Goal: Information Seeking & Learning: Find specific fact

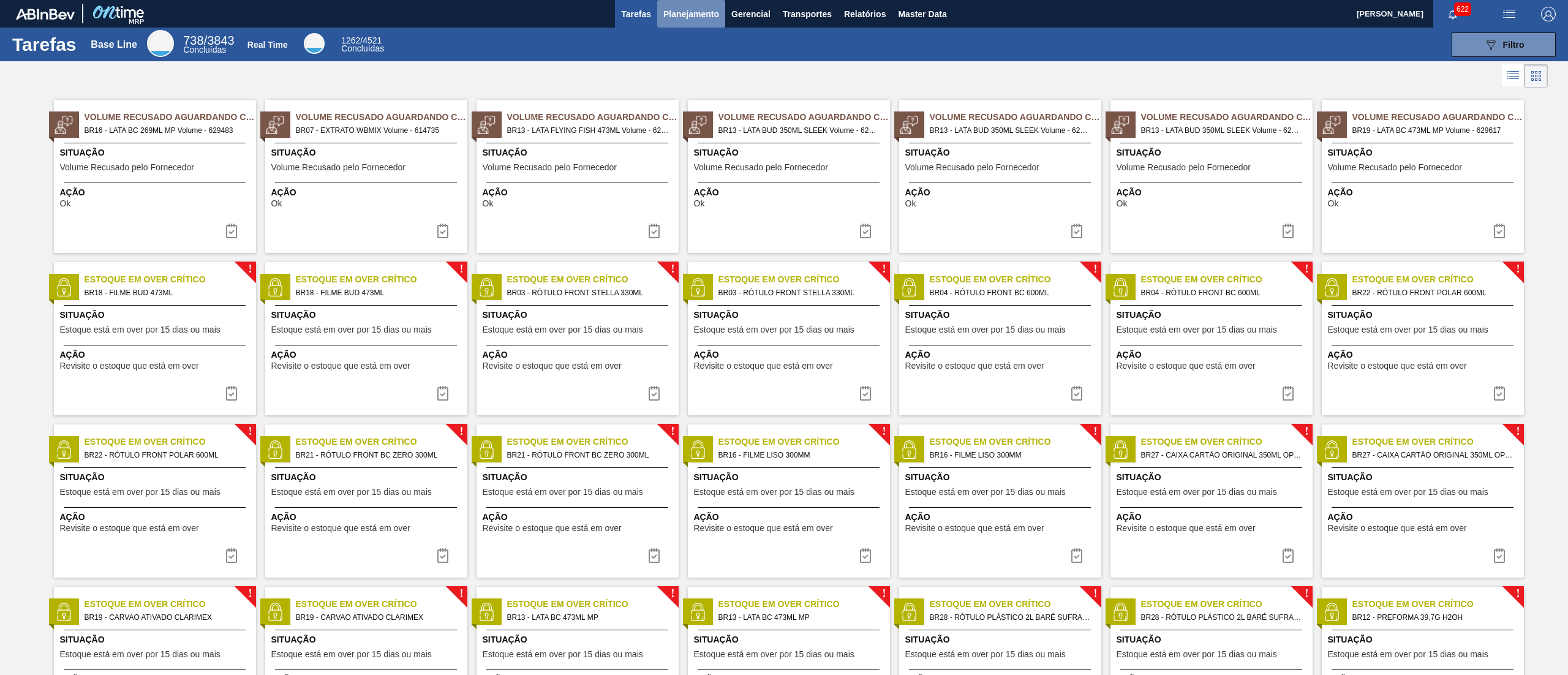
click at [709, 10] on span "Planejamento" at bounding box center [691, 14] width 56 height 15
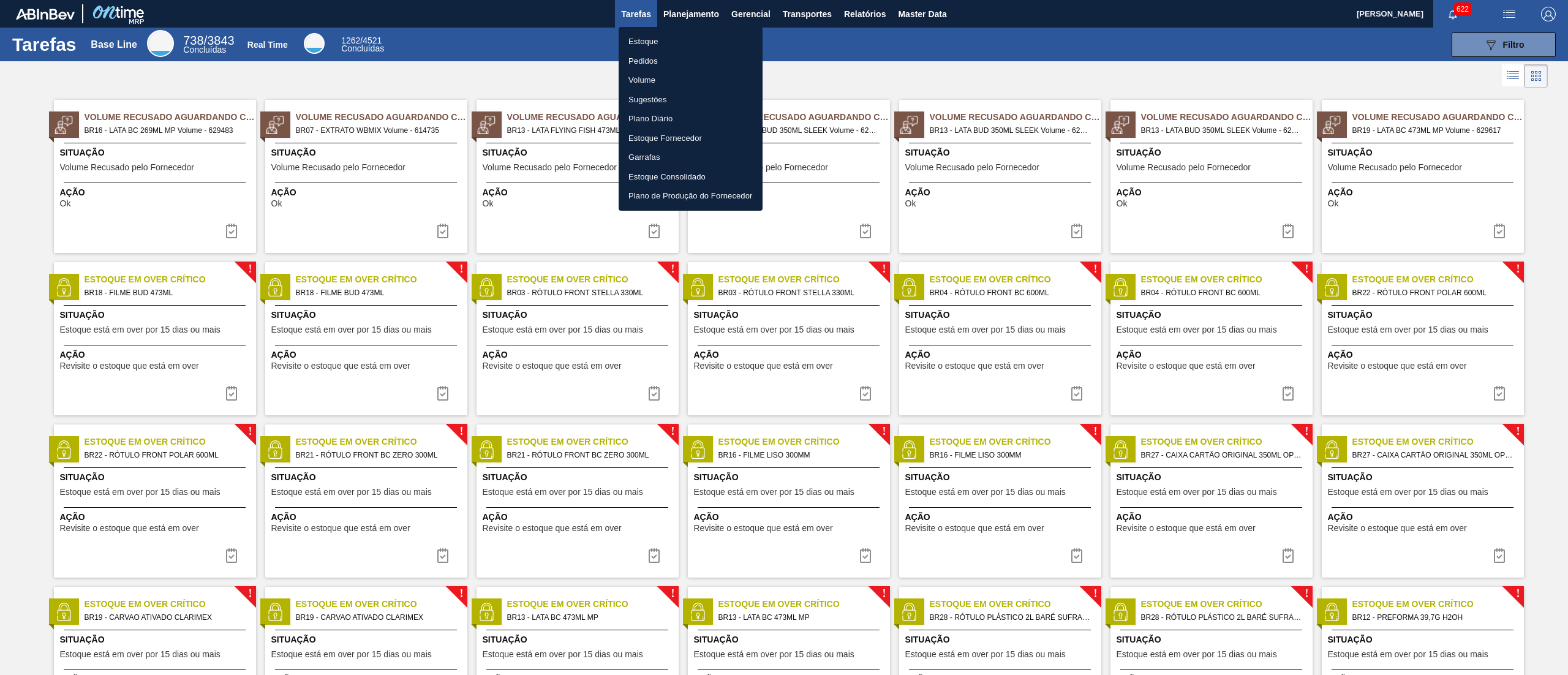
click at [665, 38] on li "Estoque" at bounding box center [690, 42] width 144 height 20
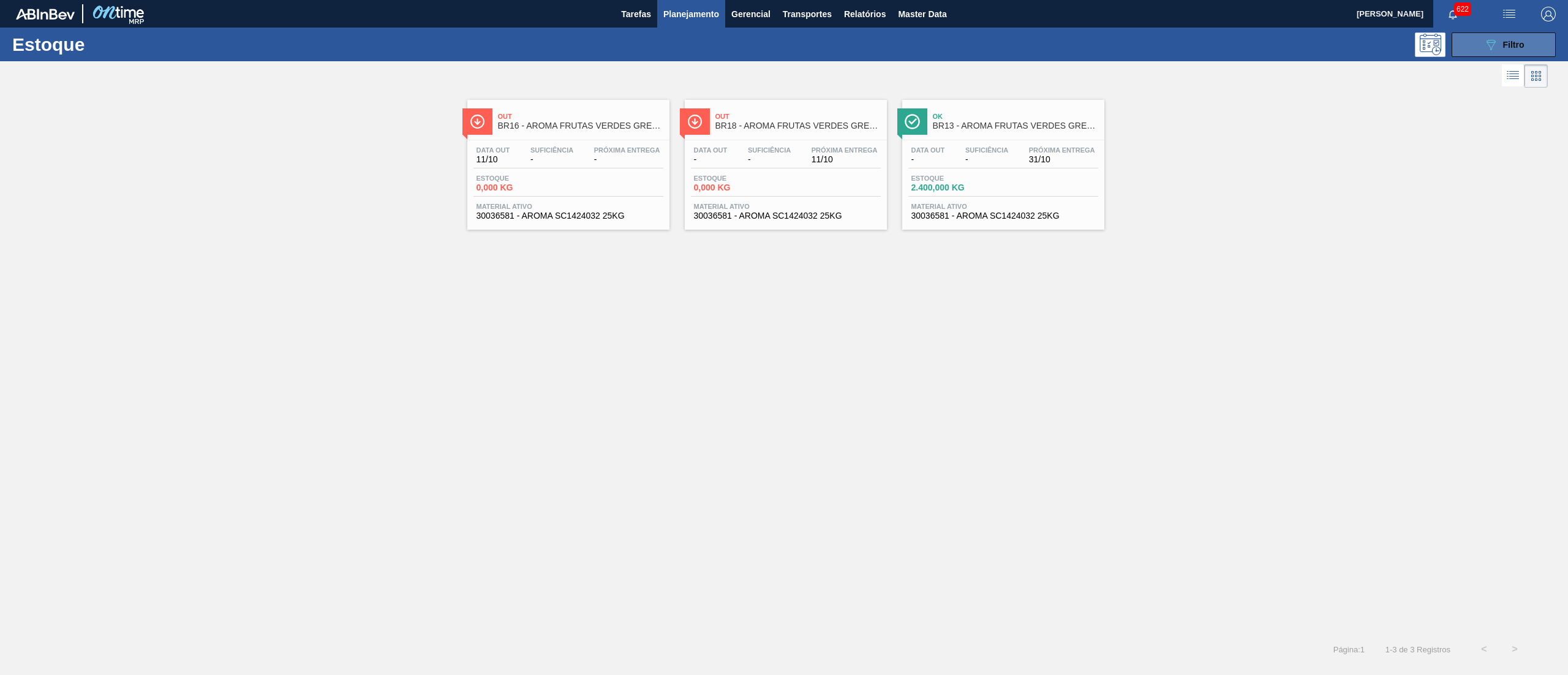
click at [1487, 49] on icon "089F7B8B-B2A5-4AFE-B5C0-19BA573D28AC" at bounding box center [1491, 45] width 15 height 15
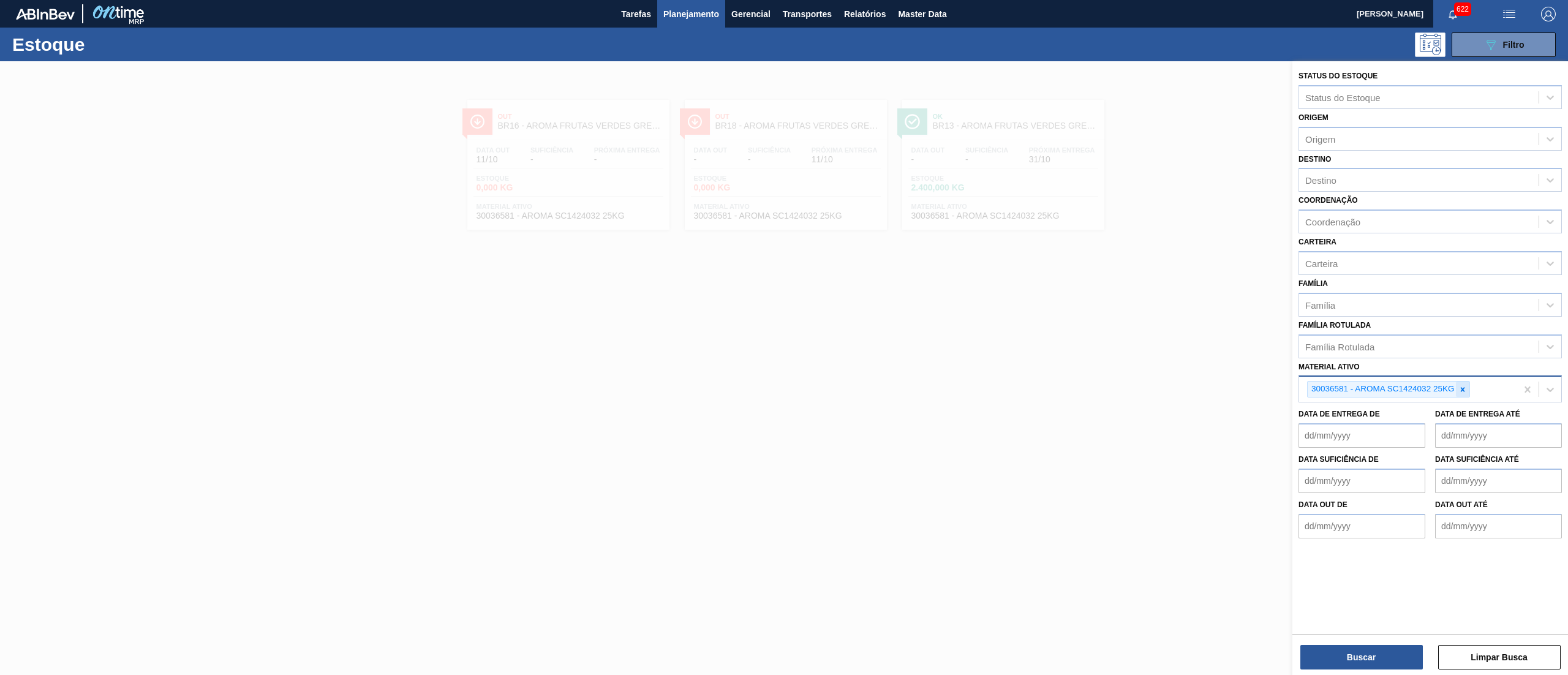
click at [1467, 389] on div at bounding box center [1463, 389] width 13 height 15
click at [1367, 306] on div "Família" at bounding box center [1419, 305] width 240 height 18
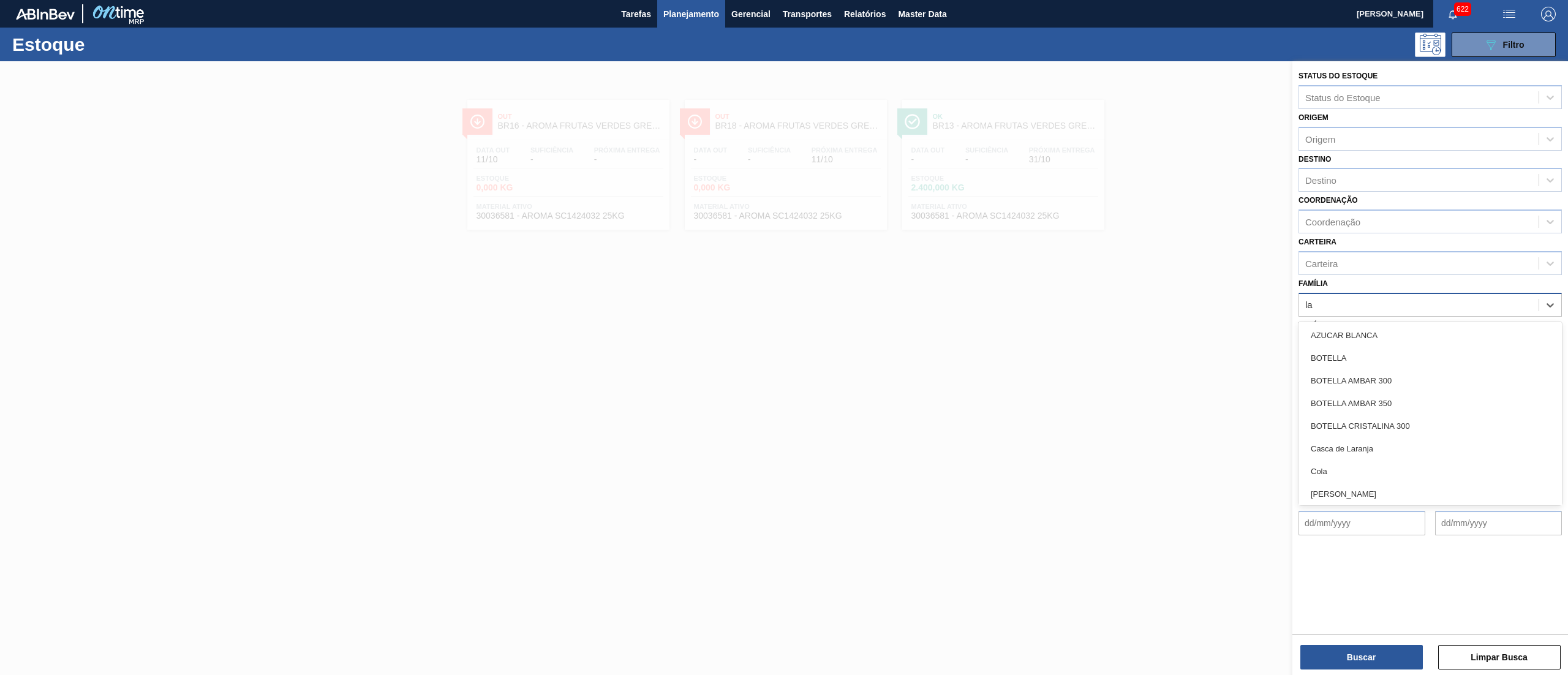
type input "lat"
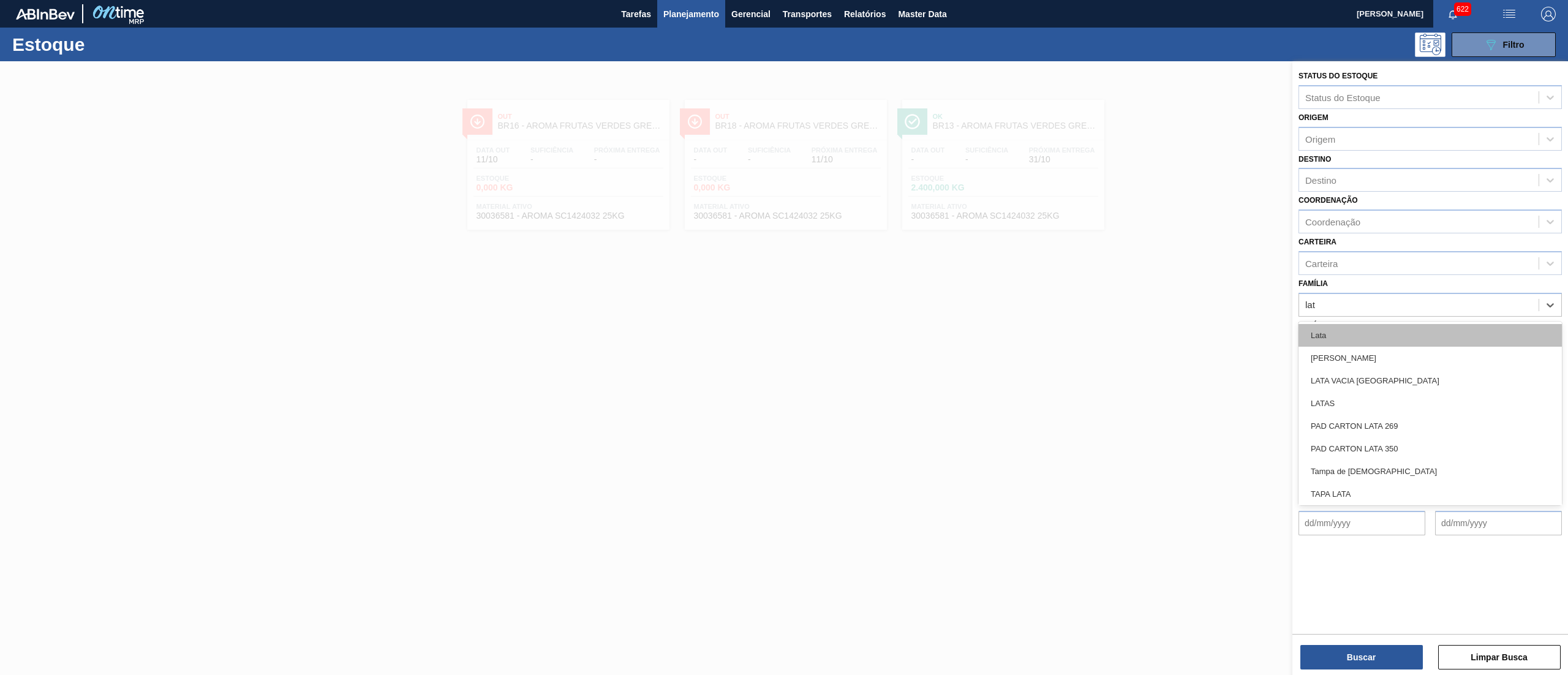
click at [1361, 334] on div "Lata" at bounding box center [1431, 335] width 264 height 23
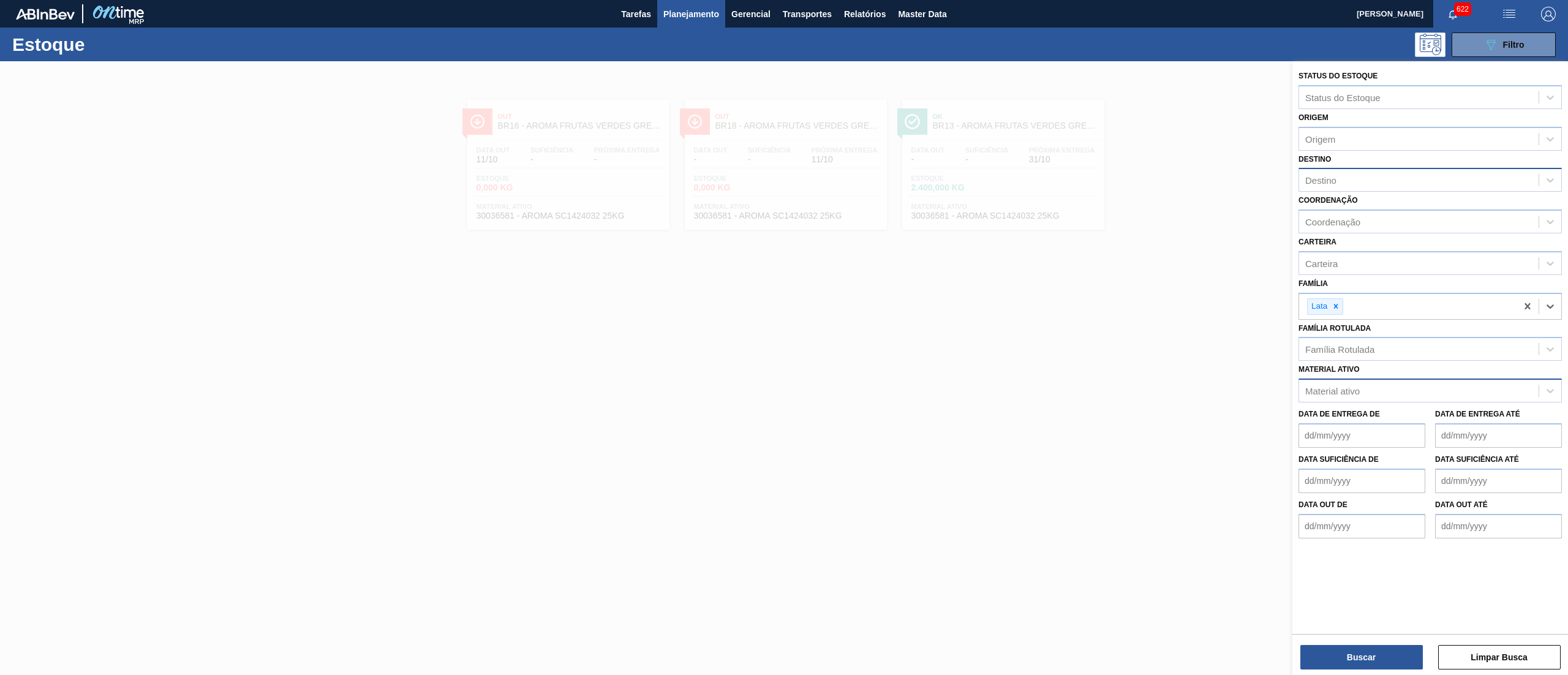
click at [1348, 181] on div "Destino" at bounding box center [1419, 180] width 240 height 18
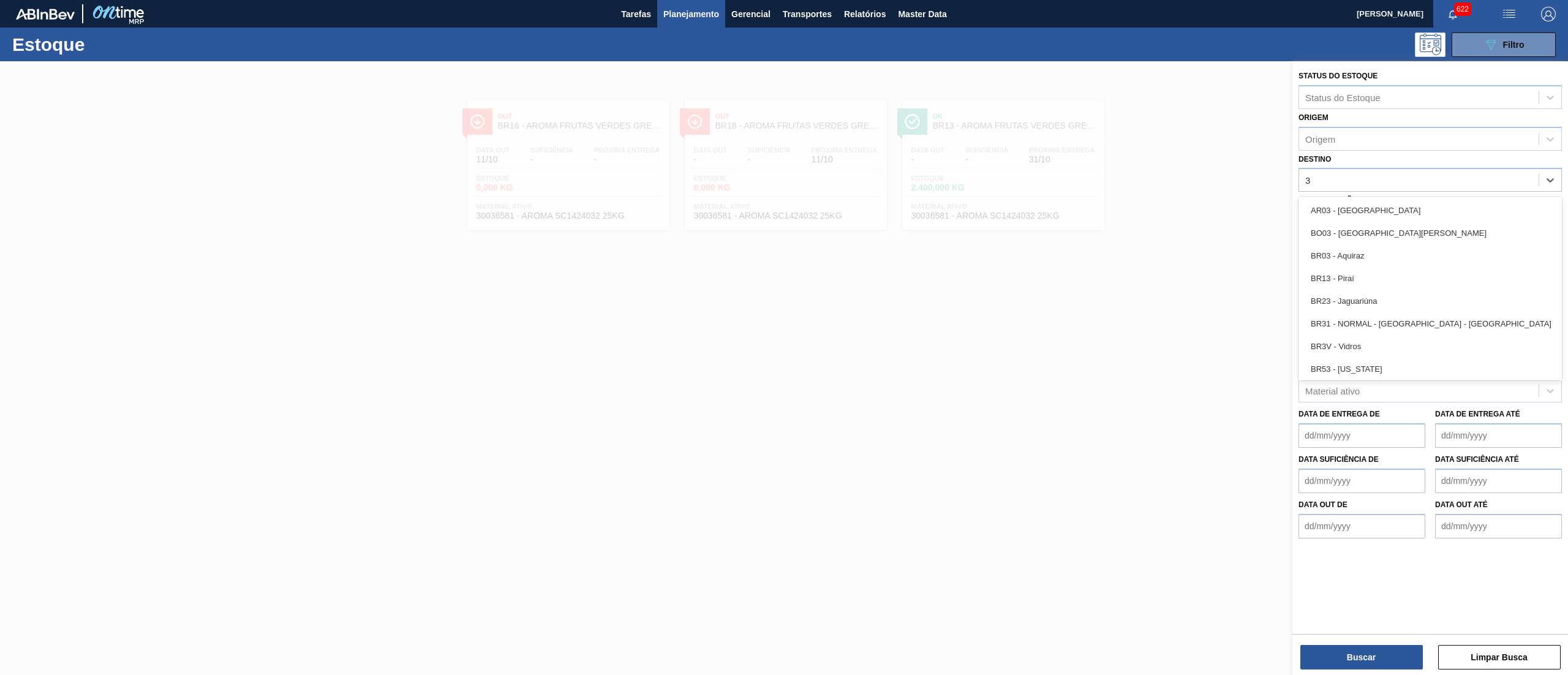
type input "33"
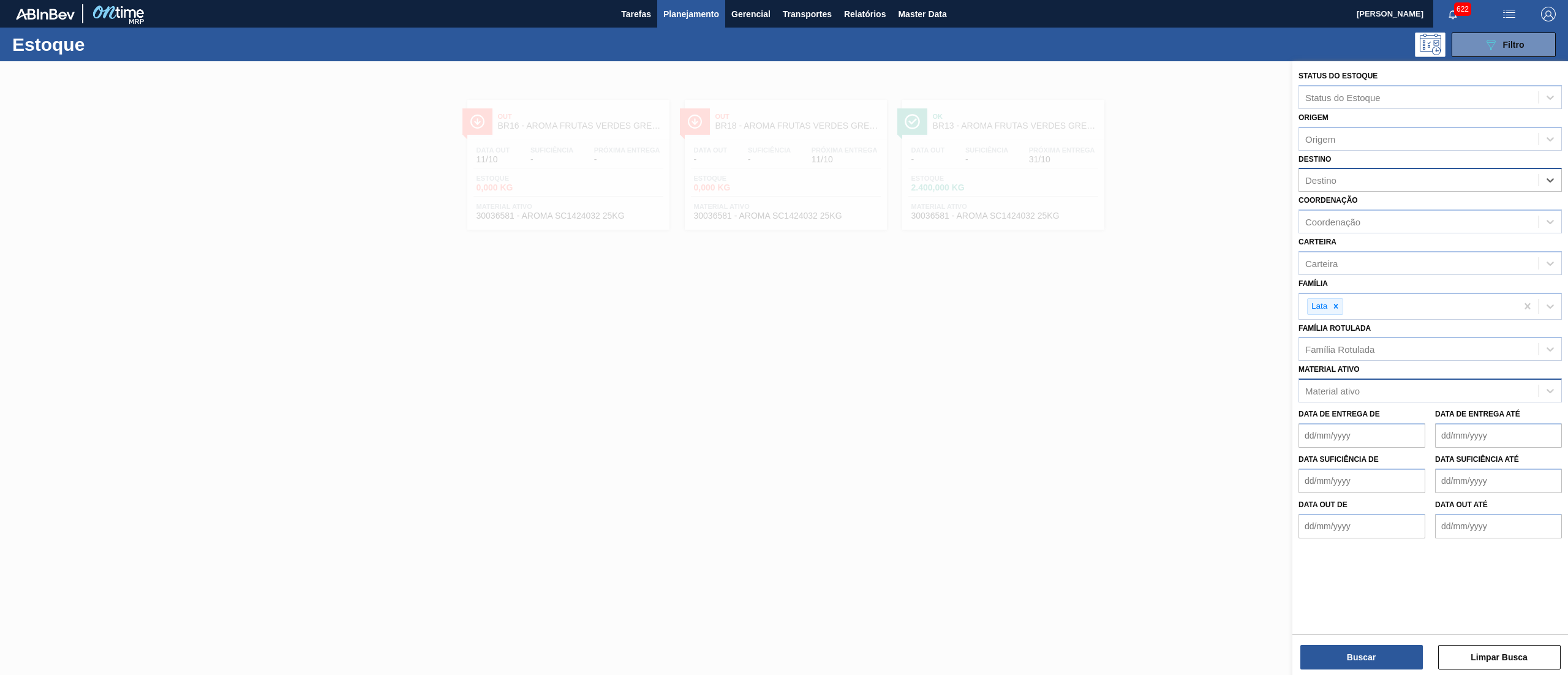
drag, startPoint x: 1338, startPoint y: 174, endPoint x: 1328, endPoint y: 177, distance: 10.4
click at [1328, 177] on div "Destino" at bounding box center [1419, 180] width 240 height 18
type input "15"
click at [1329, 216] on div "BR15 - Jundiaí" at bounding box center [1431, 210] width 264 height 23
click at [1353, 669] on button "Buscar" at bounding box center [1362, 657] width 123 height 25
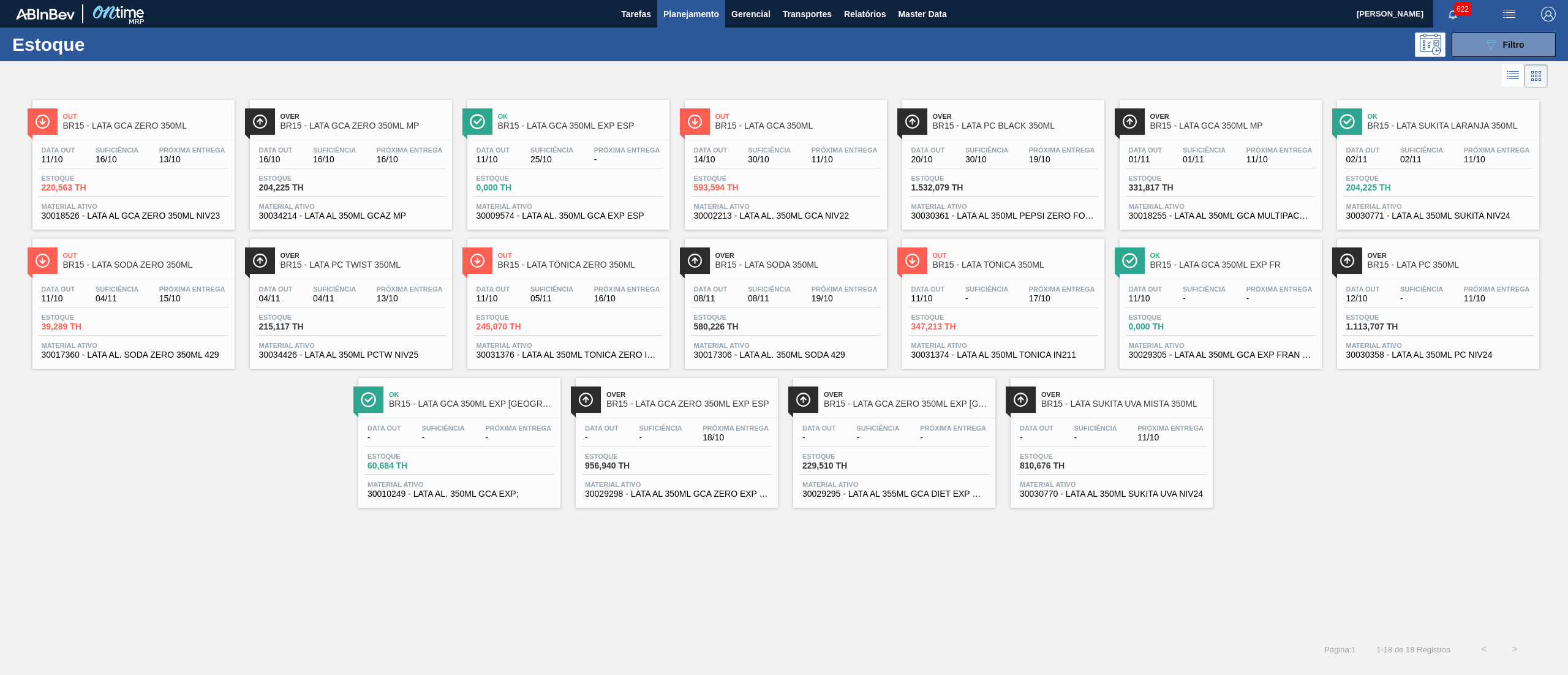
click at [562, 357] on span "30031376 - LATA AL 350ML TONICA ZERO IN211" at bounding box center [568, 355] width 184 height 9
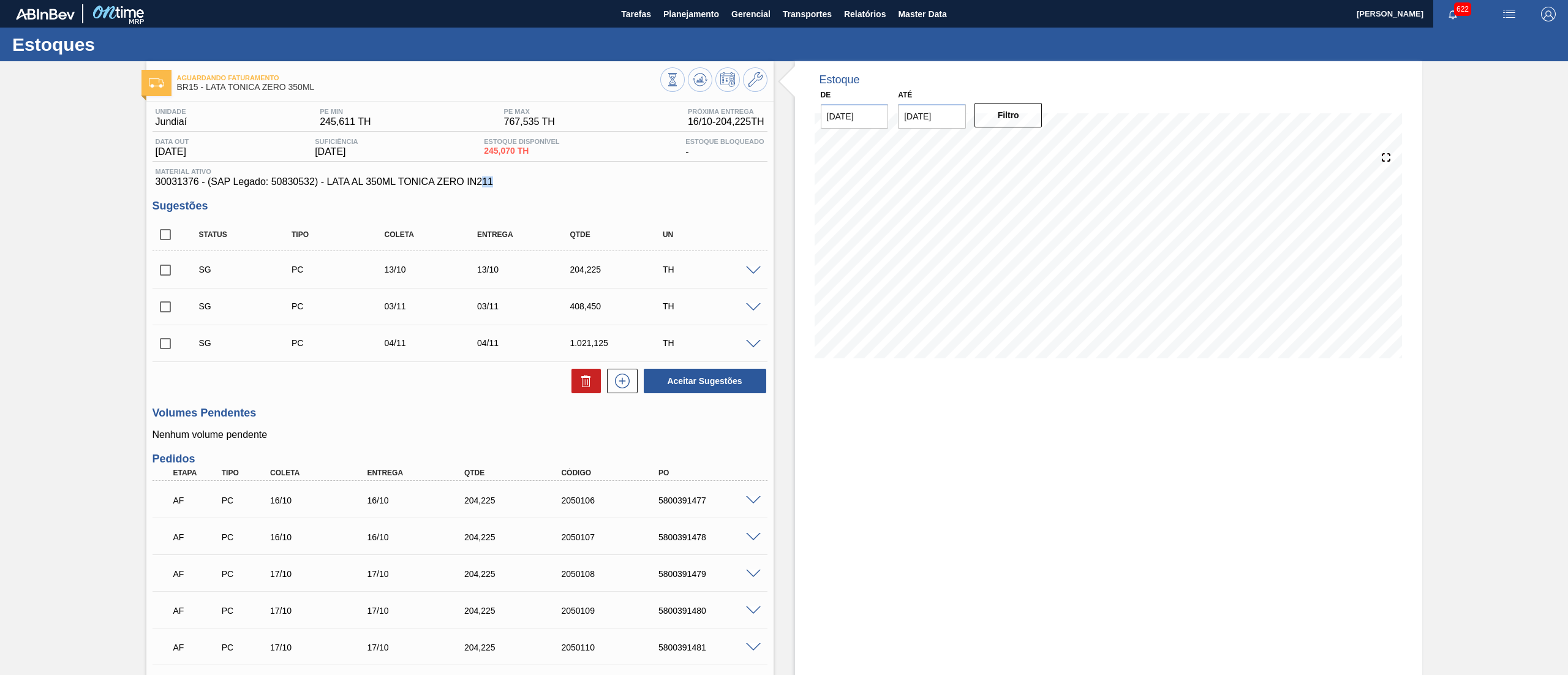
drag, startPoint x: 514, startPoint y: 186, endPoint x: 483, endPoint y: 186, distance: 31.0
click at [483, 186] on span "30031376 - (SAP Legado: 50830532) - LATA AL 350ML TONICA ZERO IN211" at bounding box center [460, 182] width 609 height 11
click at [329, 188] on span "30031376 - (SAP Legado: 50830532) - LATA AL 350ML TONICA ZERO IN211" at bounding box center [460, 182] width 609 height 11
drag, startPoint x: 329, startPoint y: 184, endPoint x: 461, endPoint y: 189, distance: 132.1
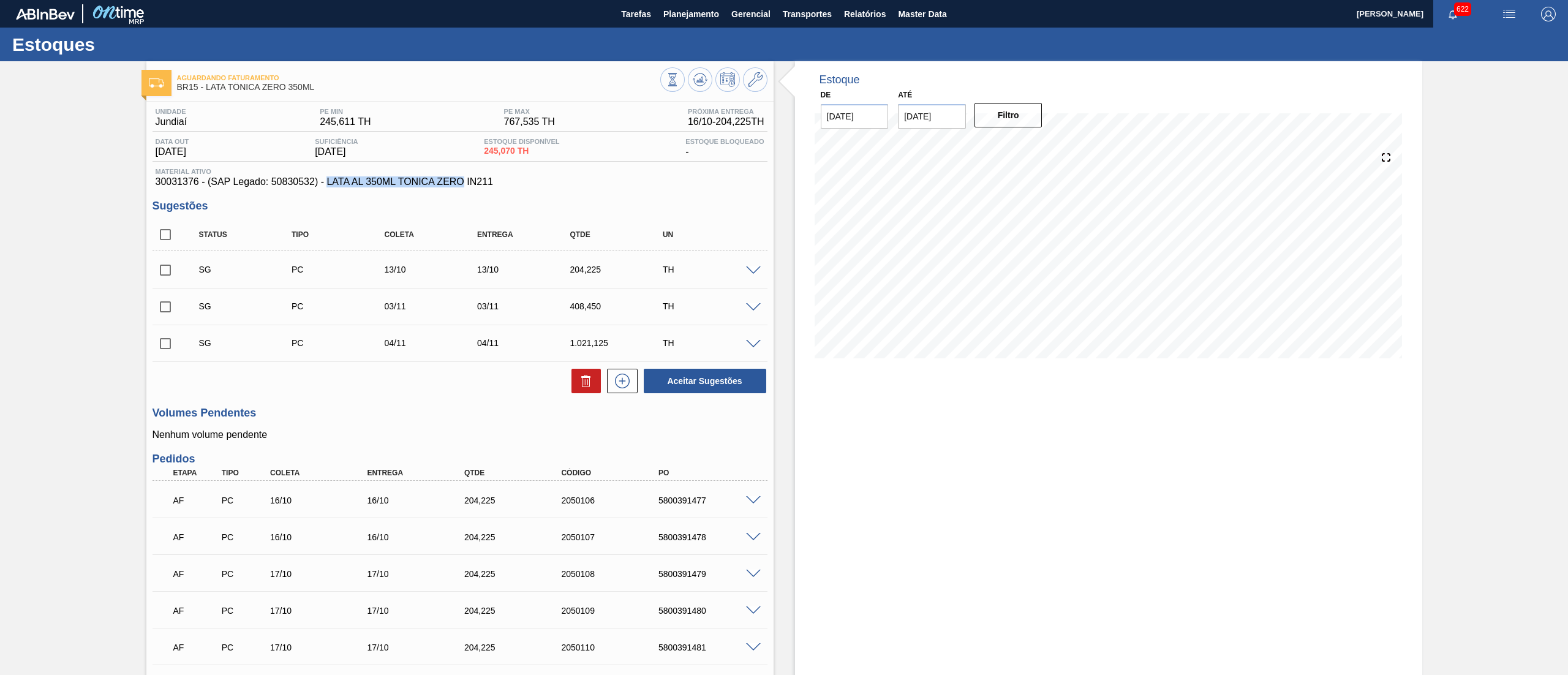
click at [461, 189] on div "Unidade Jundiaí PE MIN 245,611 TH PE MAX 767,535 TH Próxima Entrega 16/10 - 204…" at bounding box center [460, 449] width 627 height 694
copy span "LATA AL 350ML TONICA ZERO"
